Goal: Navigation & Orientation: Find specific page/section

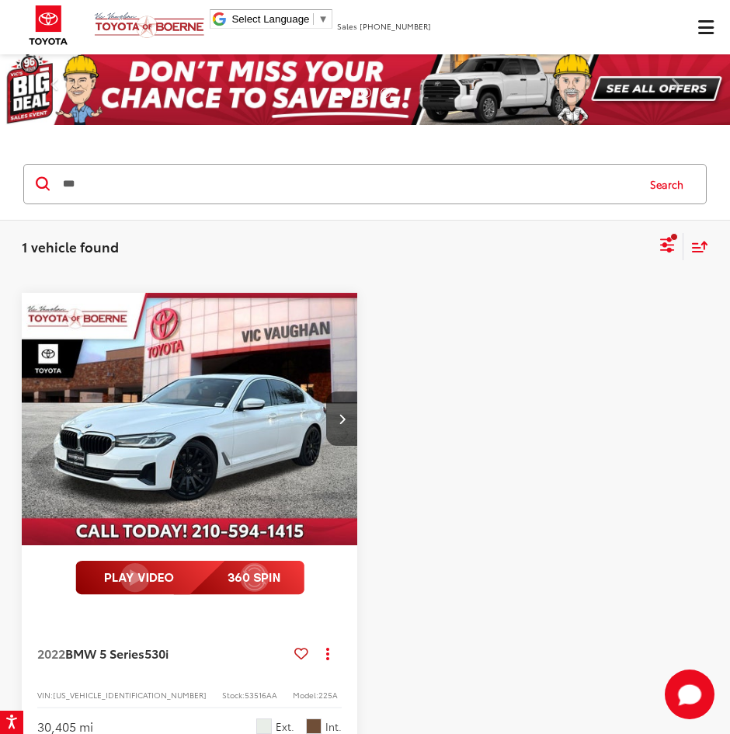
click at [445, 188] on input "***" at bounding box center [348, 183] width 574 height 37
click at [445, 187] on input "***" at bounding box center [348, 183] width 574 height 37
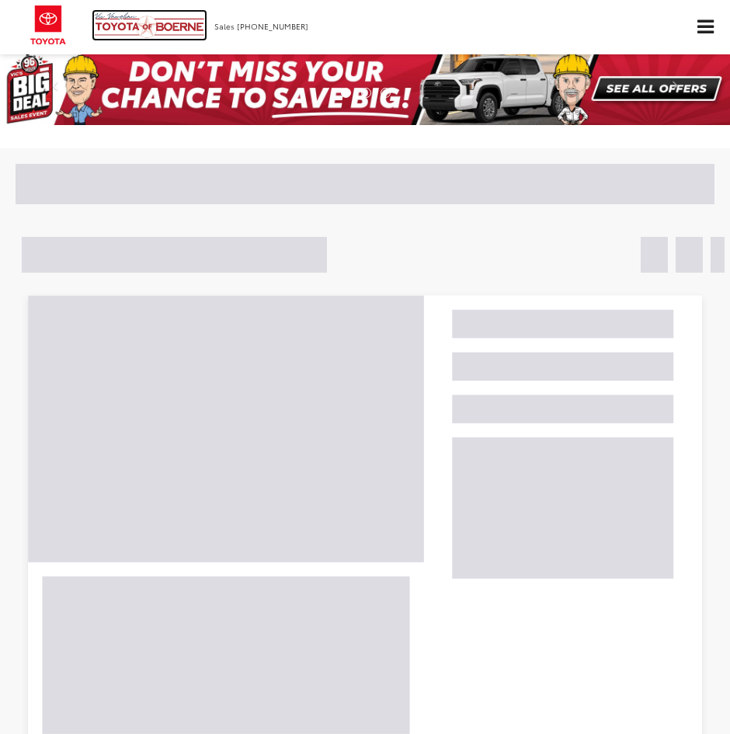
click at [162, 35] on img at bounding box center [149, 25] width 111 height 27
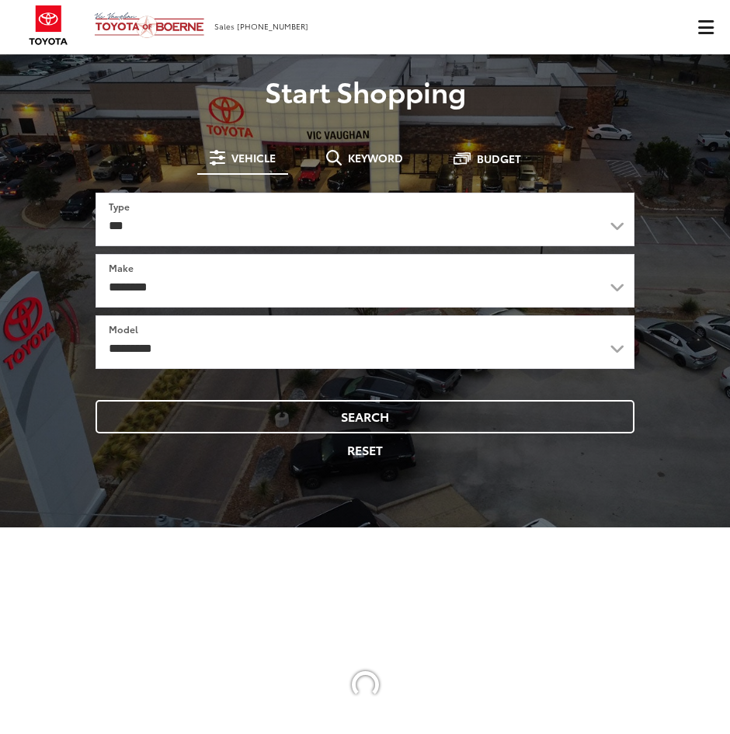
click at [698, 21] on span "Click to show site navigation" at bounding box center [706, 27] width 16 height 13
click at [708, 25] on span "Click to show site navigation" at bounding box center [706, 27] width 16 height 13
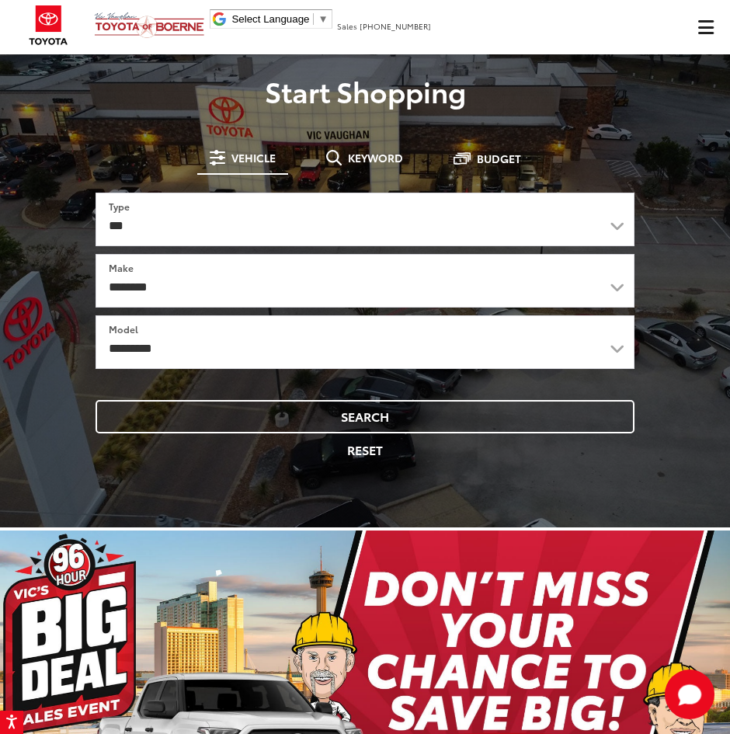
drag, startPoint x: 708, startPoint y: 25, endPoint x: 472, endPoint y: 35, distance: 236.4
click at [432, 29] on ul "Select Language ​ ▼ Sales 726-222-1157 Service 726-222-1141 Parts 726-222-1145 …" at bounding box center [349, 18] width 281 height 26
click at [699, 28] on span "Click to show site navigation" at bounding box center [706, 27] width 16 height 13
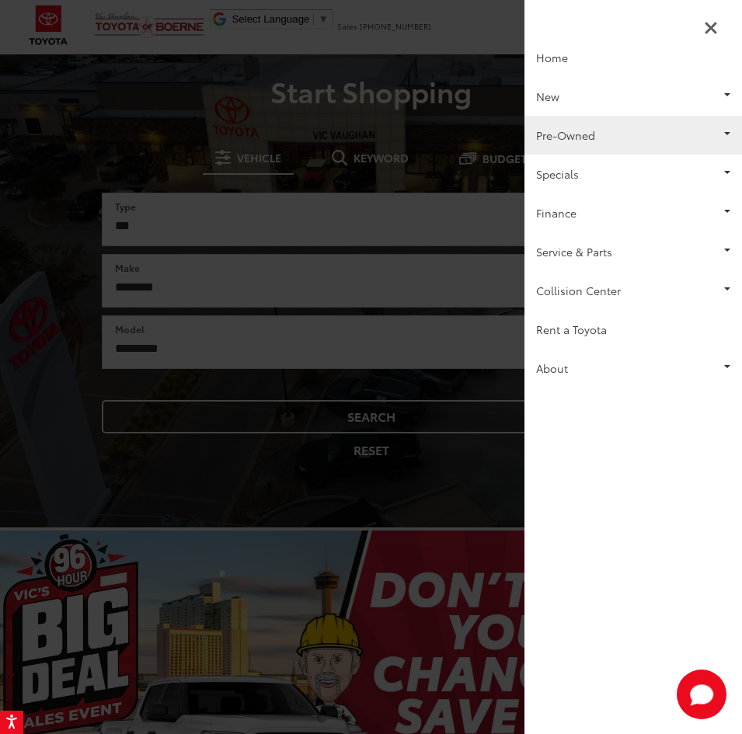
click at [668, 124] on link "Pre-Owned" at bounding box center [633, 135] width 218 height 39
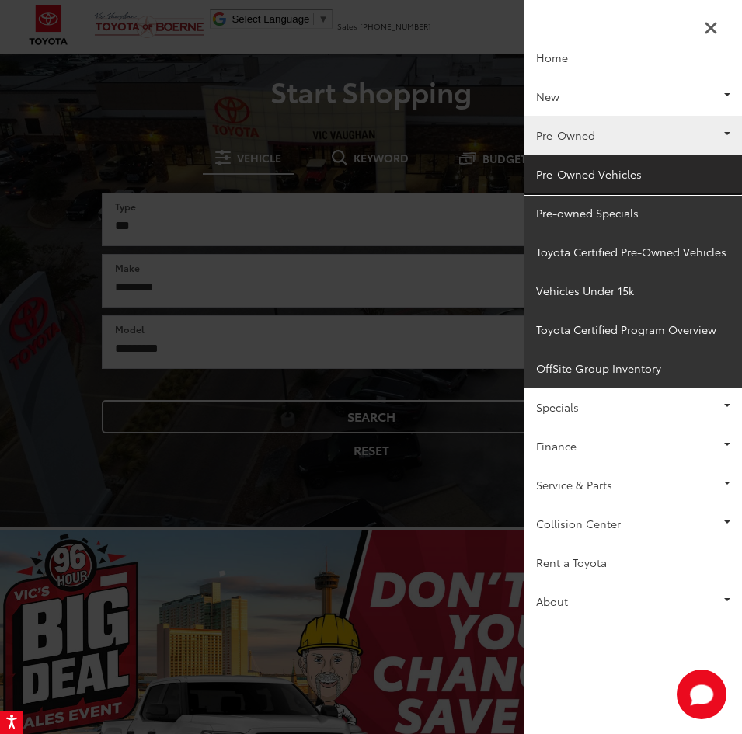
drag, startPoint x: 661, startPoint y: 162, endPoint x: 30, endPoint y: 162, distance: 630.8
click at [662, 162] on link "Pre-Owned Vehicles" at bounding box center [633, 174] width 218 height 39
